Goal: Information Seeking & Learning: Understand process/instructions

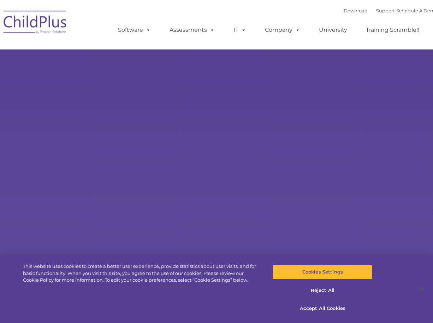
select select "MEDIUM"
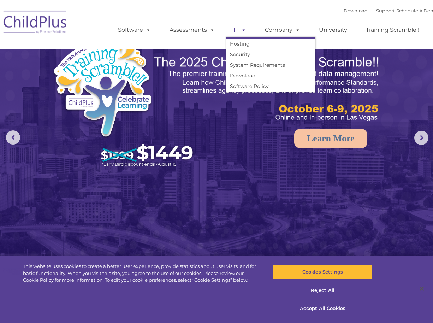
click at [239, 30] on span at bounding box center [243, 30] width 8 height 7
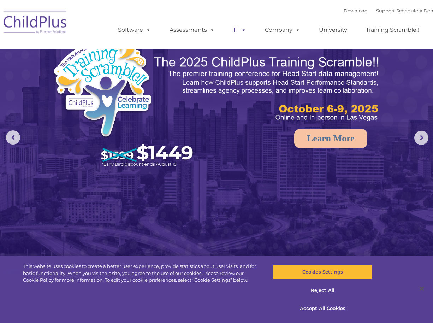
click at [239, 30] on span at bounding box center [243, 30] width 8 height 7
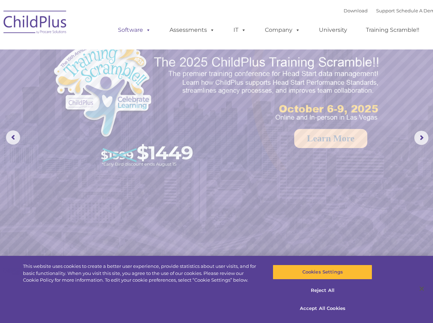
click at [155, 30] on link "Software" at bounding box center [134, 30] width 47 height 14
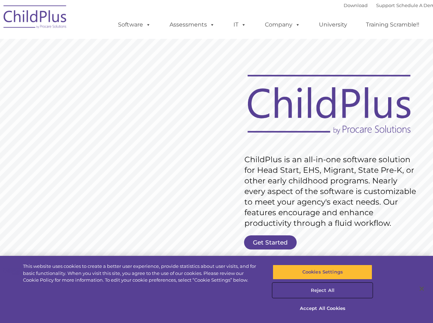
click at [325, 289] on button "Reject All" at bounding box center [323, 290] width 100 height 15
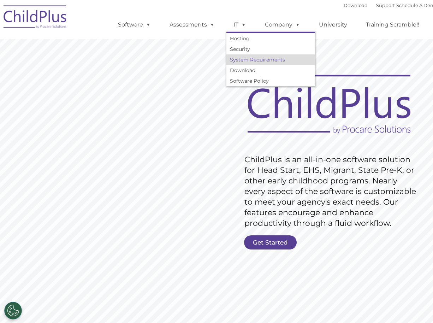
click at [251, 61] on link "System Requirements" at bounding box center [271, 59] width 88 height 11
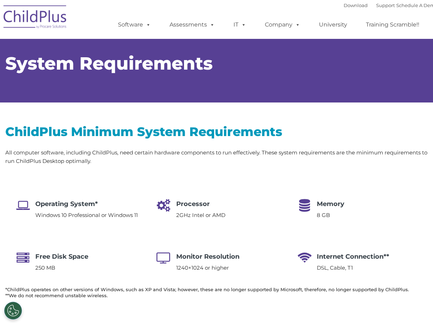
select select "MEDIUM"
click at [376, 5] on link "Support" at bounding box center [385, 5] width 19 height 6
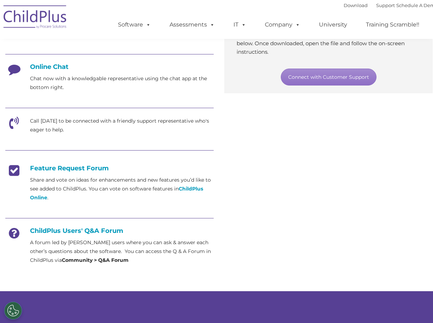
scroll to position [177, 0]
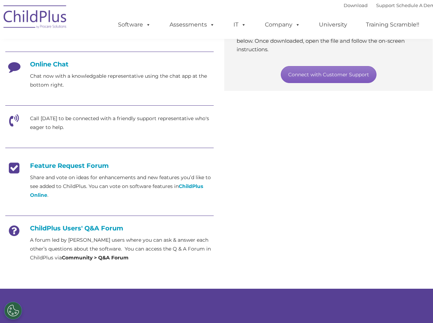
click at [326, 80] on link "Connect with Customer Support" at bounding box center [329, 74] width 96 height 17
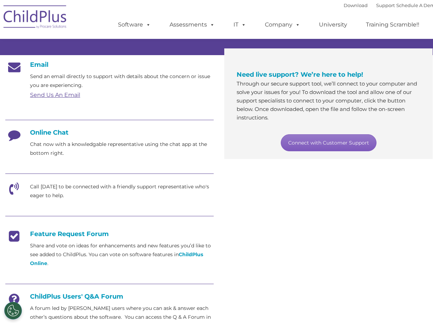
scroll to position [106, 0]
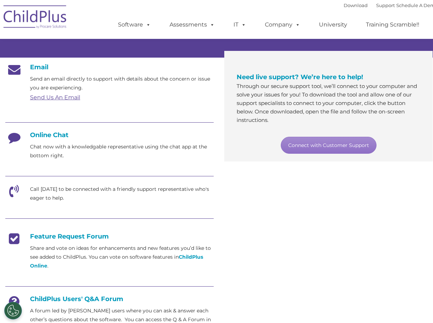
drag, startPoint x: 40, startPoint y: 133, endPoint x: 19, endPoint y: 140, distance: 21.9
click at [40, 134] on h4 "Online Chat" at bounding box center [109, 135] width 209 height 8
drag, startPoint x: 6, startPoint y: 141, endPoint x: 44, endPoint y: 150, distance: 38.9
click at [7, 141] on icon at bounding box center [14, 140] width 18 height 18
drag, startPoint x: 50, startPoint y: 163, endPoint x: 51, endPoint y: 157, distance: 6.1
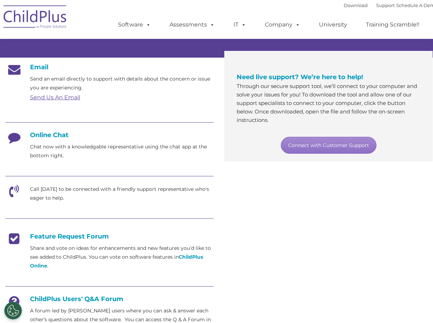
click at [51, 159] on div "Email Send an email directly to support with details about the concern or issue…" at bounding box center [109, 198] width 209 height 270
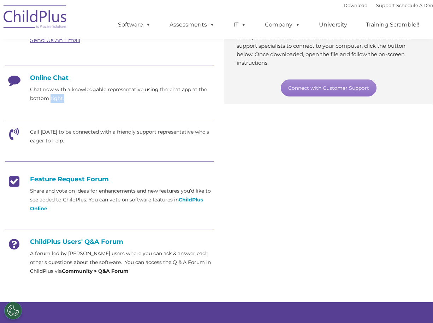
scroll to position [373, 0]
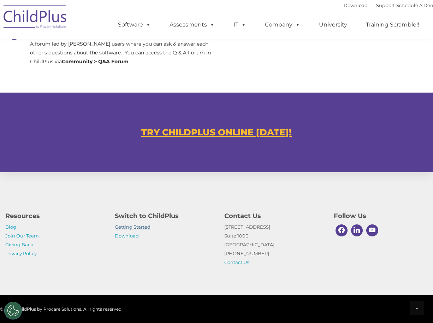
click at [134, 225] on link "Getting Started" at bounding box center [133, 227] width 36 height 6
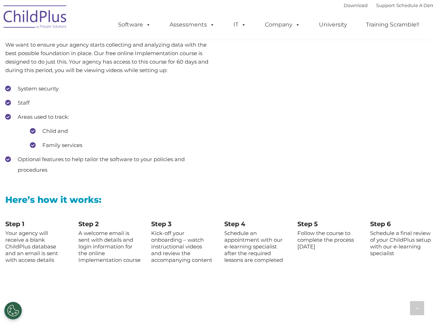
scroll to position [636, 0]
